Goal: Navigation & Orientation: Find specific page/section

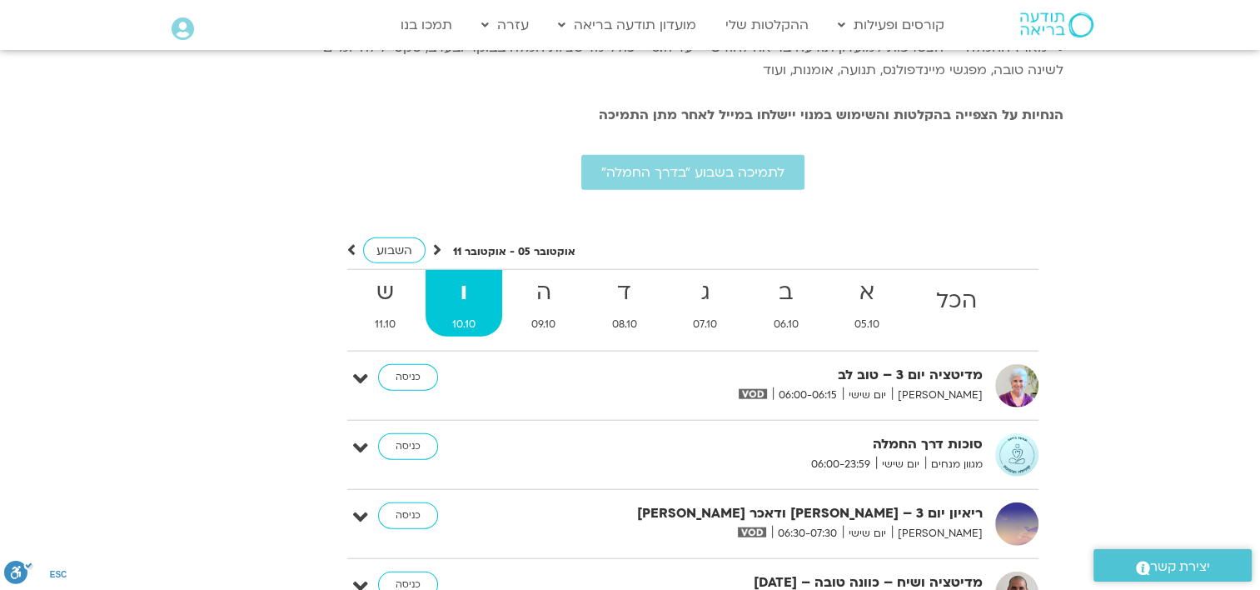
scroll to position [3831, 0]
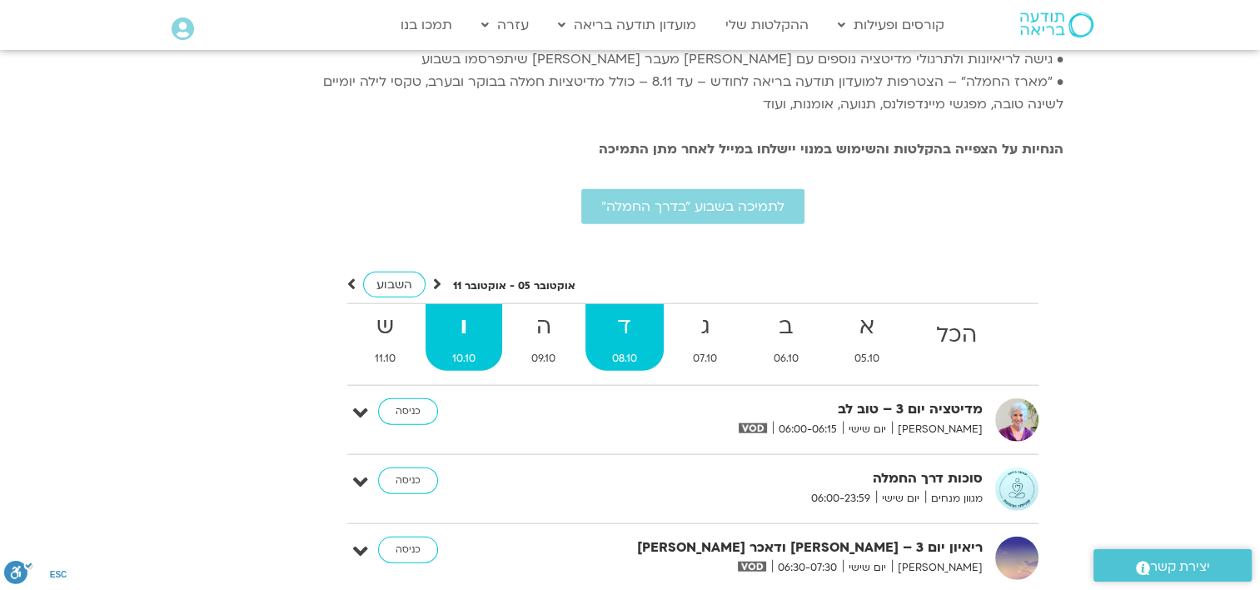
click at [625, 308] on strong "ד" at bounding box center [624, 326] width 78 height 37
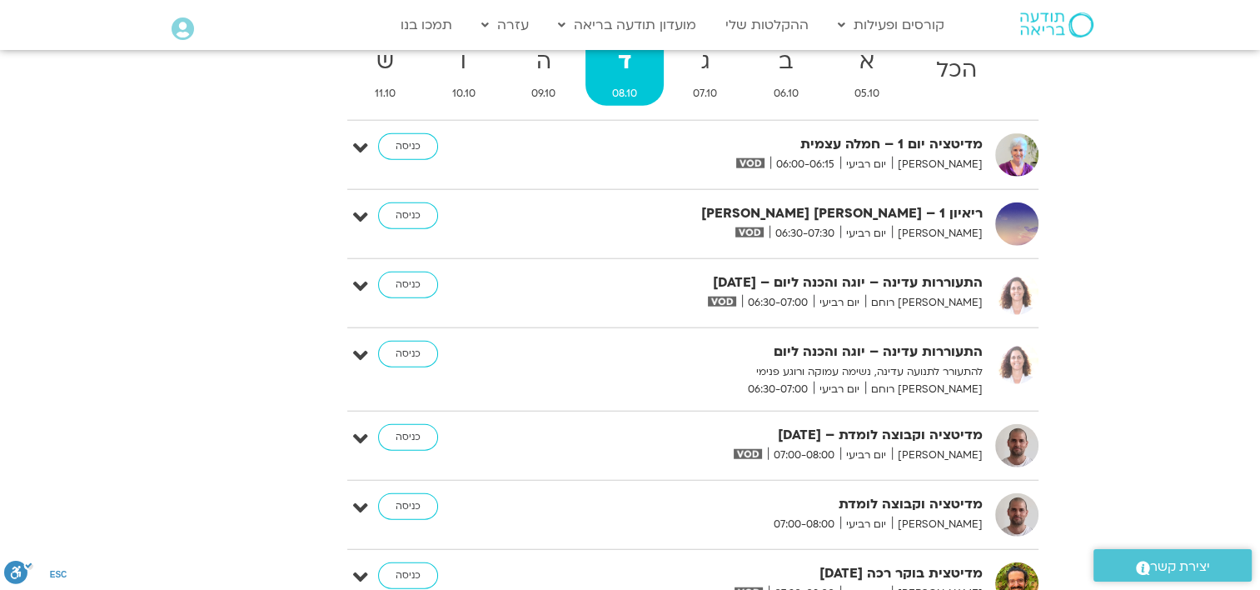
scroll to position [3997, 0]
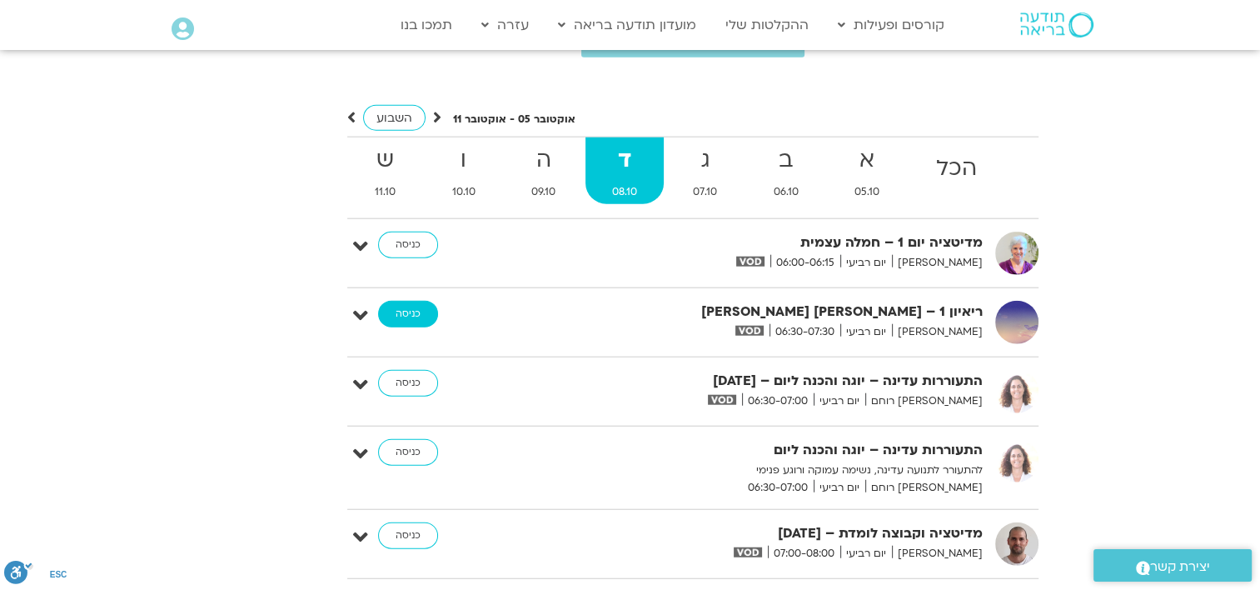
click at [408, 301] on link "כניסה" at bounding box center [408, 314] width 60 height 27
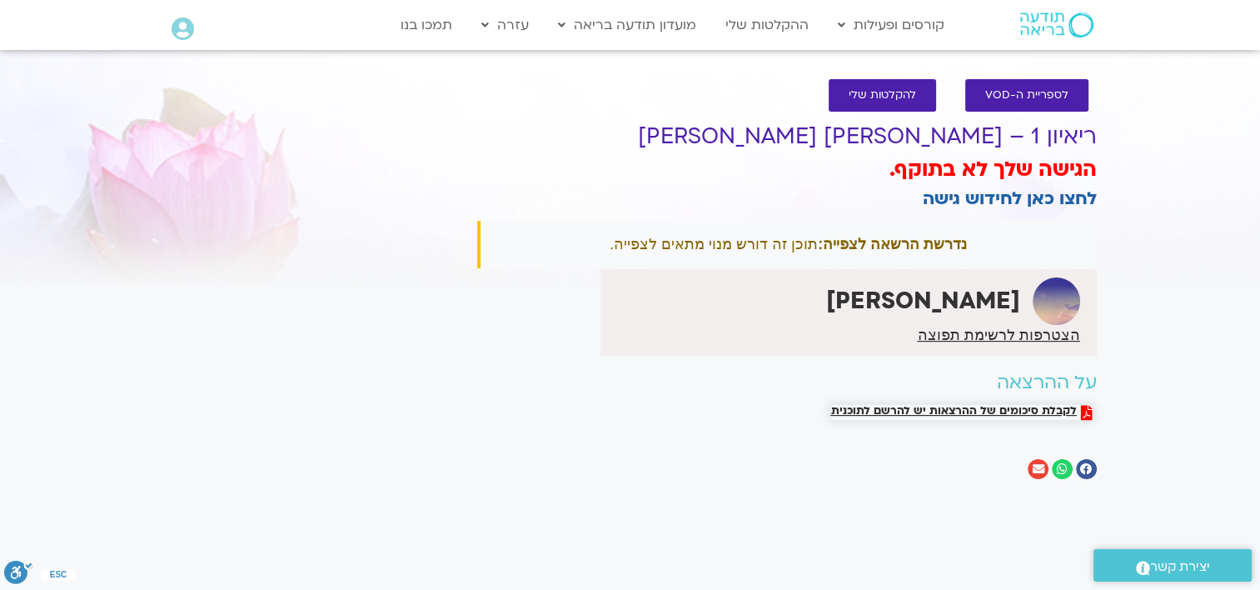
click at [996, 412] on span "לקבלת סיכומים של ההרצאות יש להרשם לתוכנית" at bounding box center [954, 412] width 246 height 15
click at [908, 93] on span "להקלטות שלי" at bounding box center [882, 95] width 67 height 12
